Goal: Navigation & Orientation: Find specific page/section

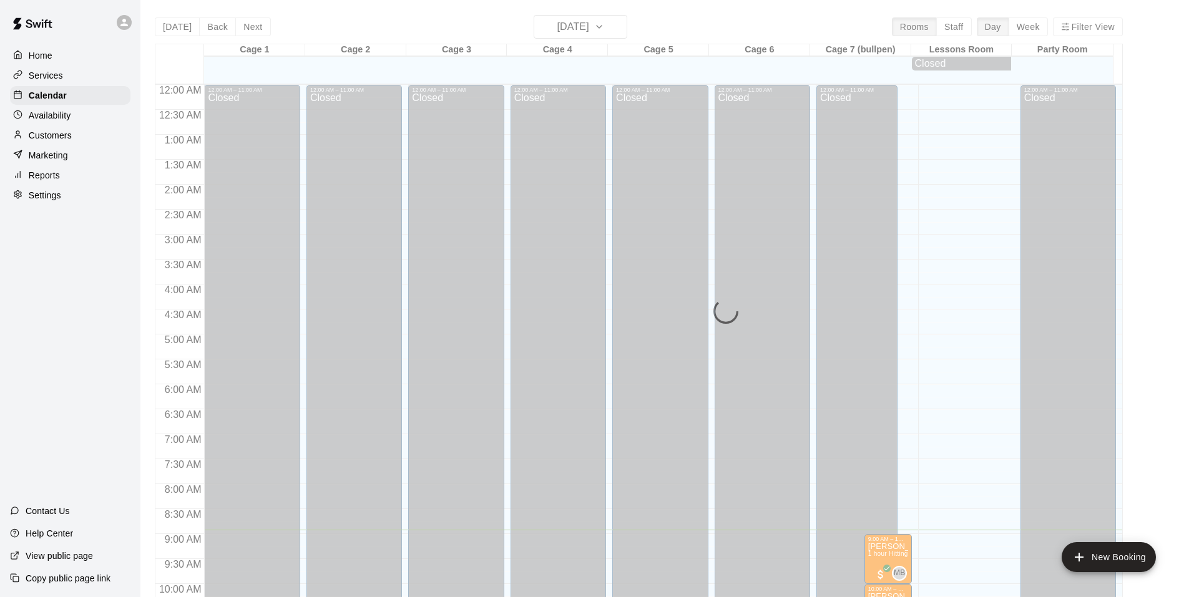
scroll to position [213, 0]
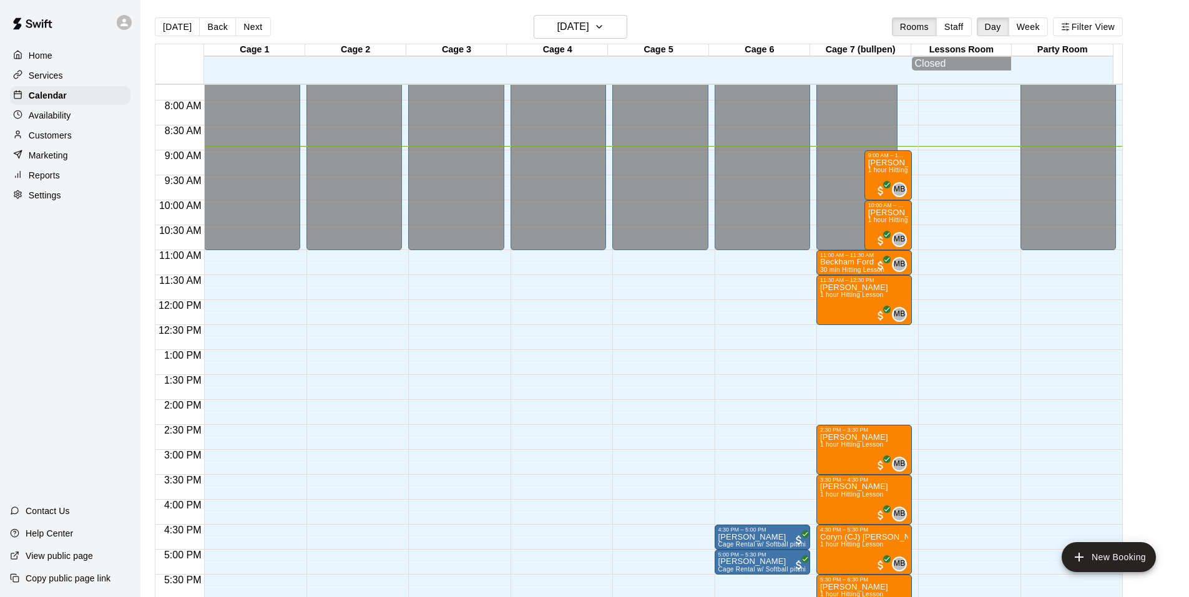
scroll to position [446, 0]
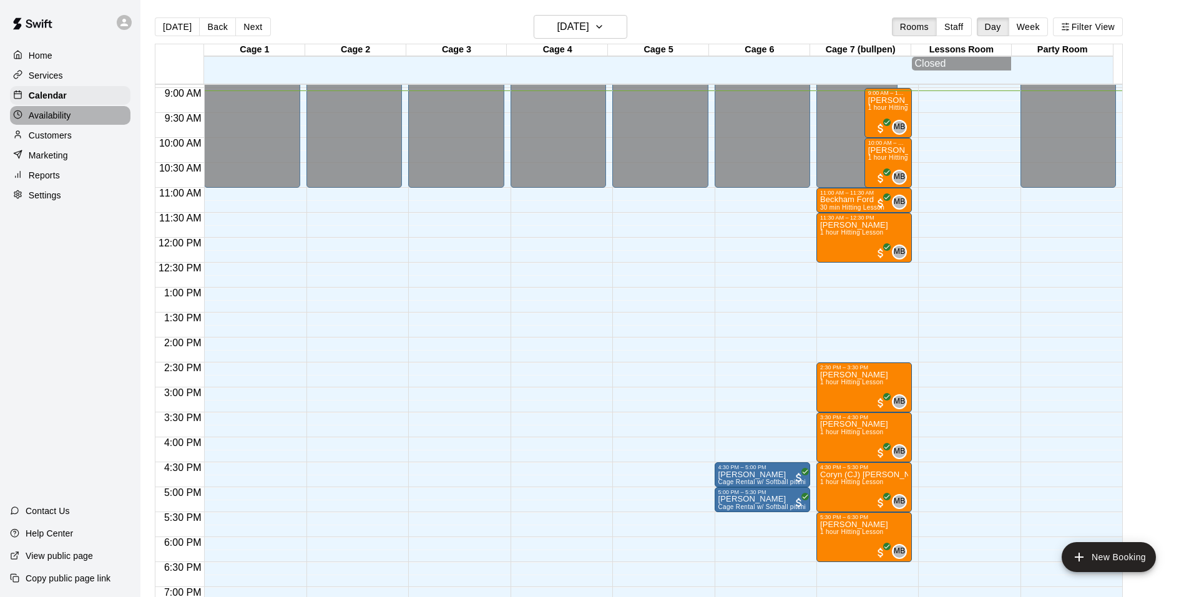
click at [53, 115] on p "Availability" at bounding box center [50, 115] width 42 height 12
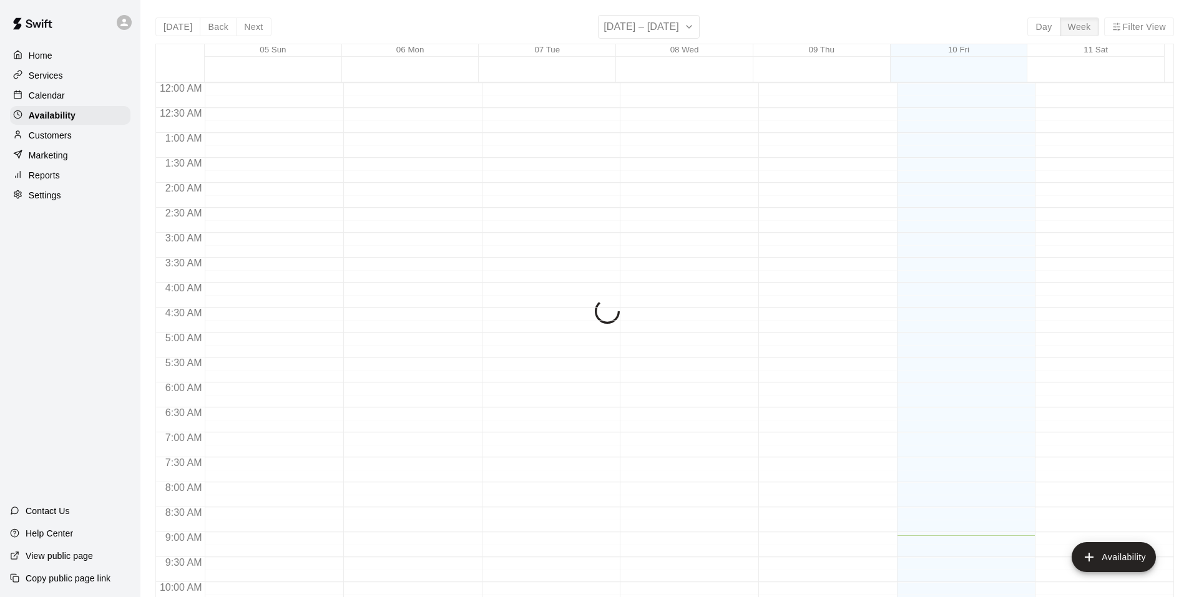
scroll to position [453, 0]
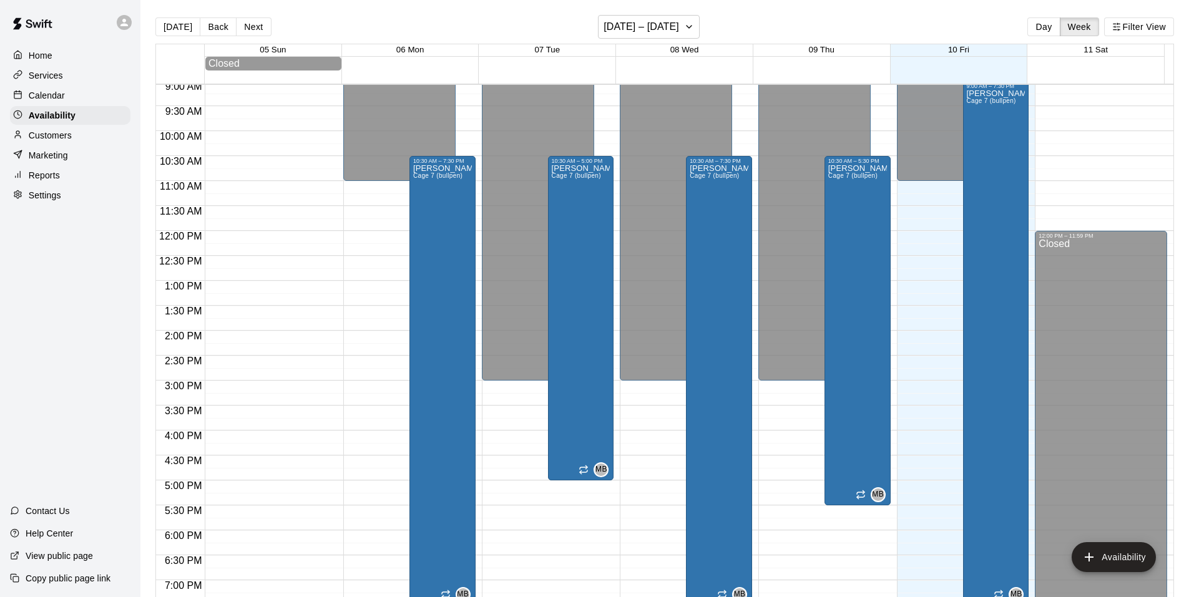
click at [986, 358] on div "Matthew Burns Cage 7 (bullpen)" at bounding box center [996, 387] width 59 height 597
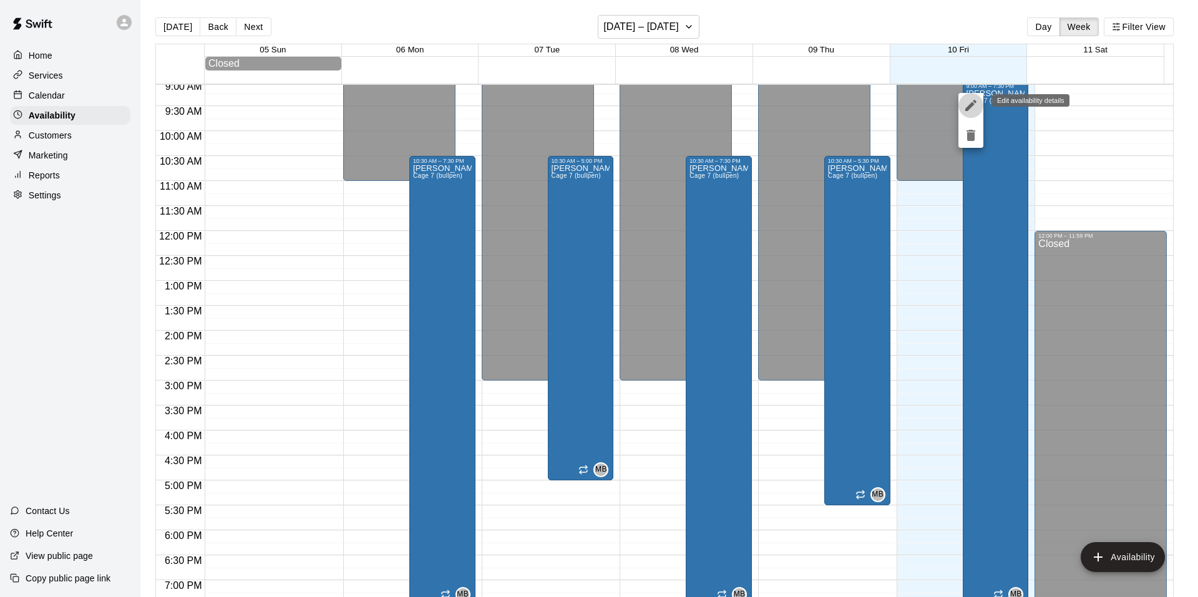
click at [966, 105] on icon "edit" at bounding box center [971, 105] width 15 height 15
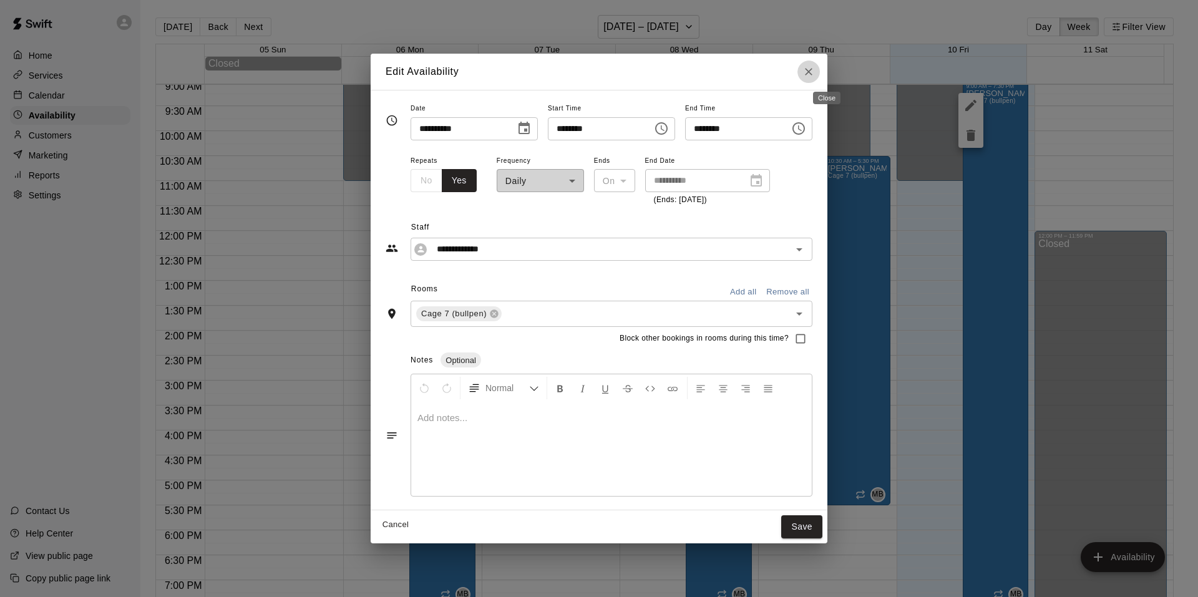
click at [815, 74] on icon "Close" at bounding box center [809, 72] width 12 height 12
type input "**********"
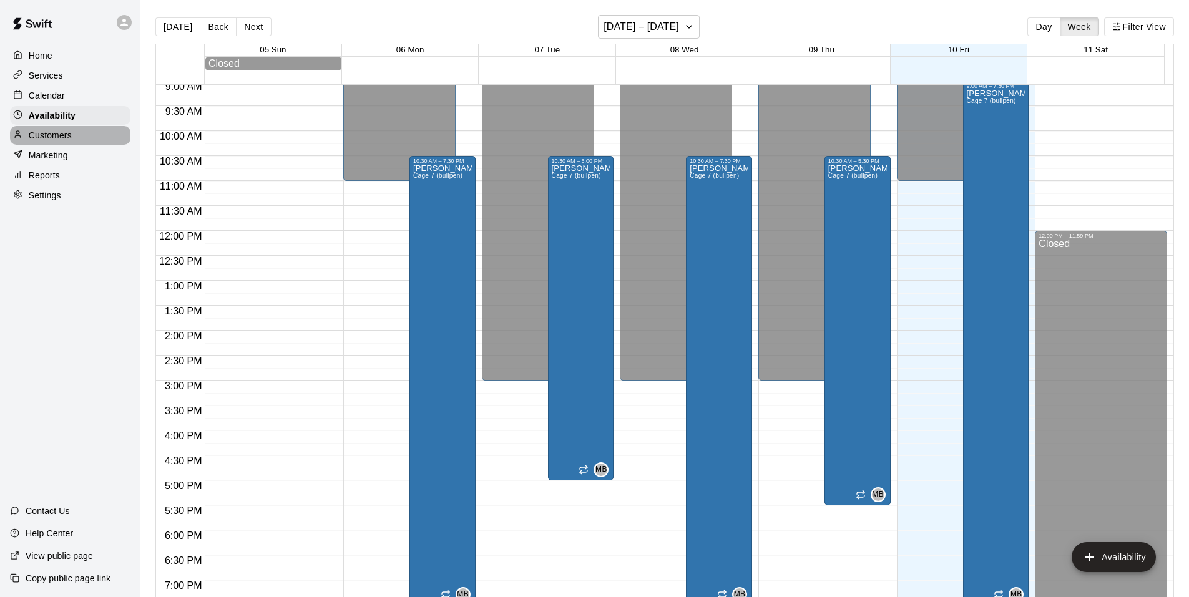
click at [60, 139] on p "Customers" at bounding box center [50, 135] width 43 height 12
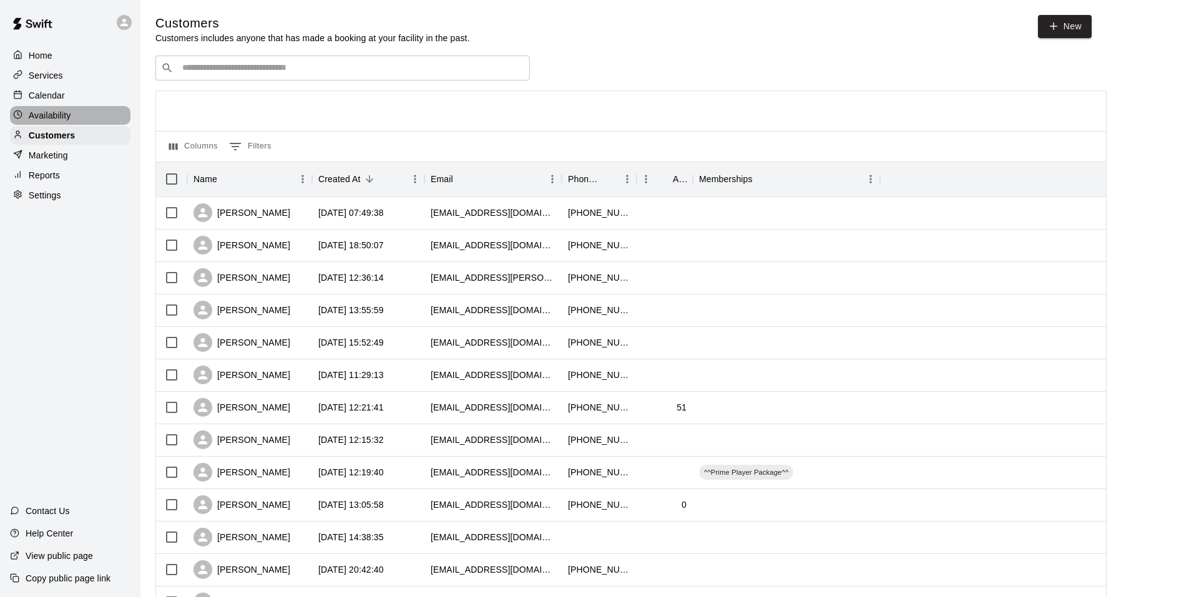
click at [52, 114] on p "Availability" at bounding box center [50, 115] width 42 height 12
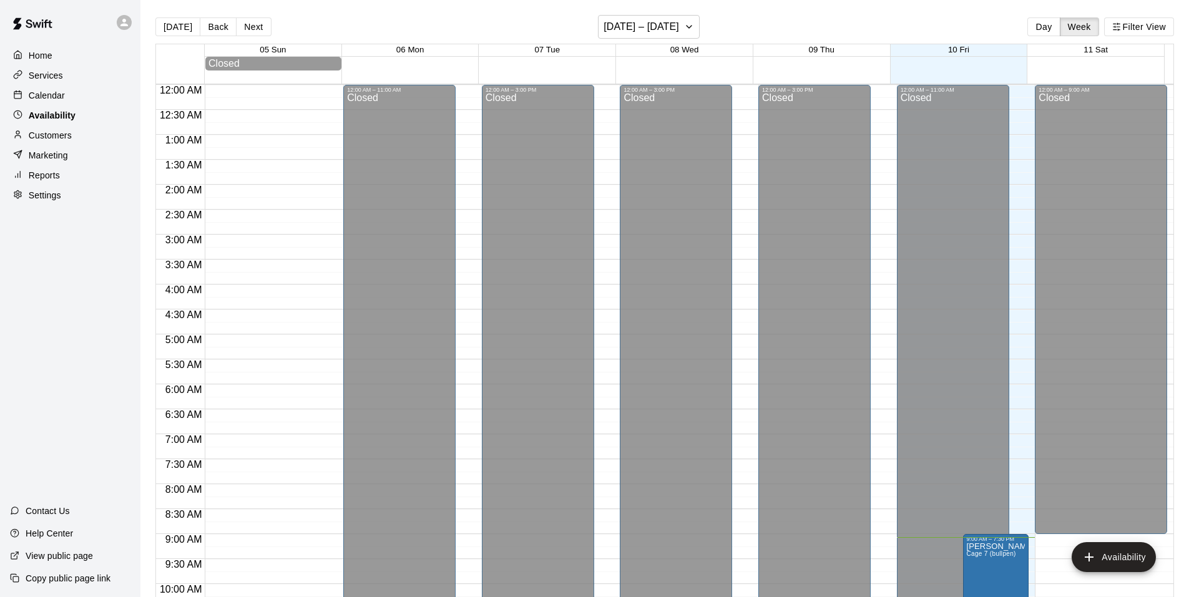
scroll to position [453, 0]
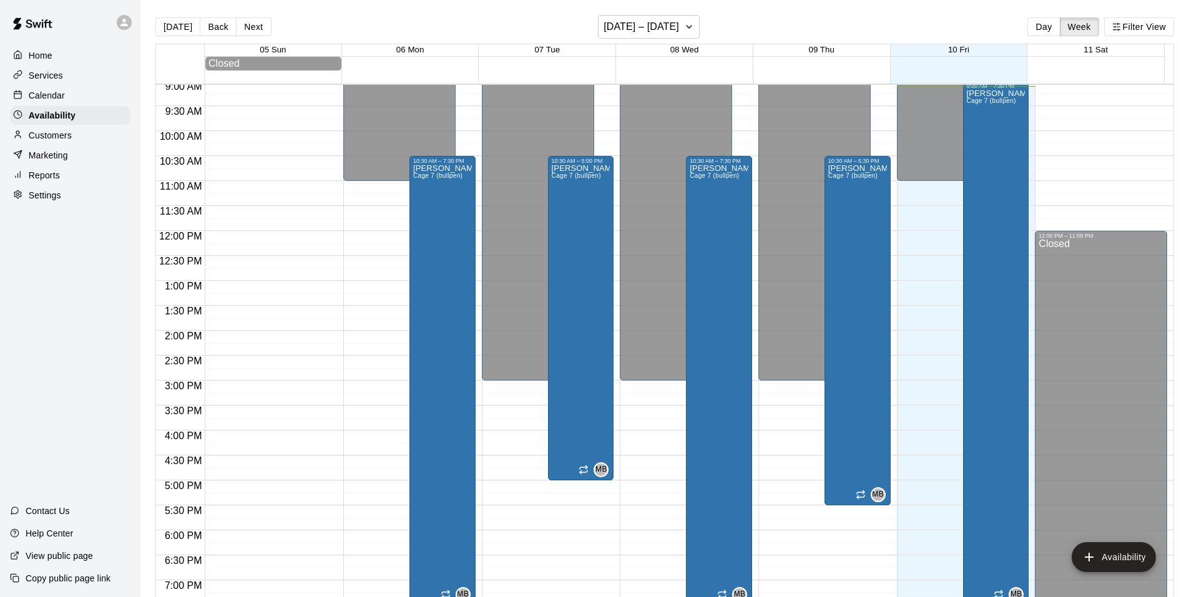
click at [58, 97] on p "Calendar" at bounding box center [47, 95] width 36 height 12
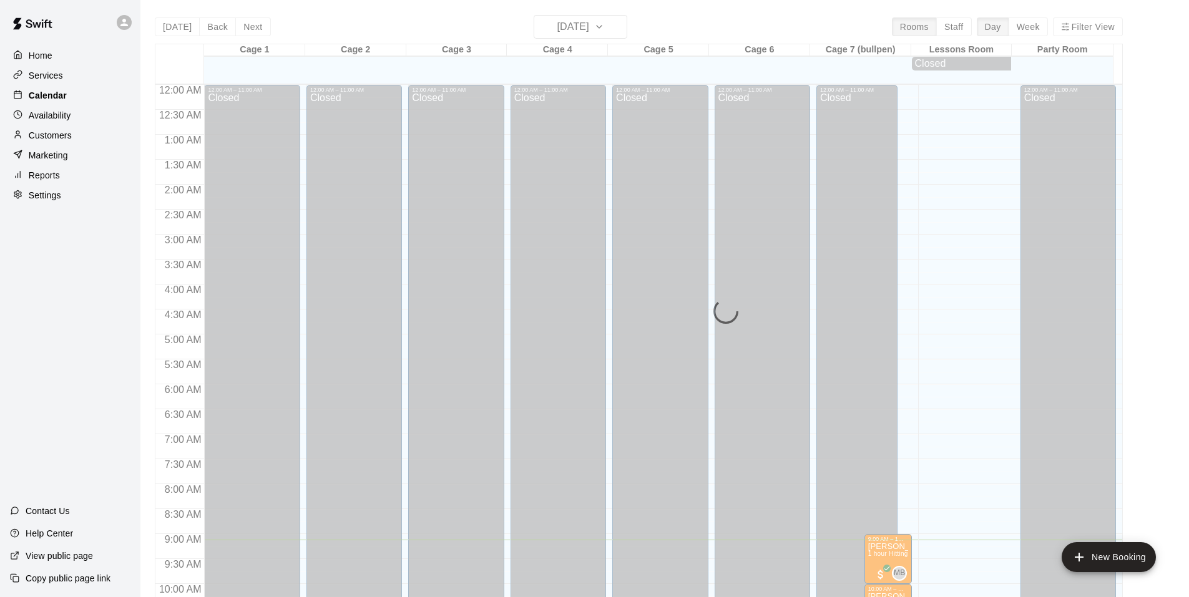
scroll to position [456, 0]
